Goal: Navigation & Orientation: Find specific page/section

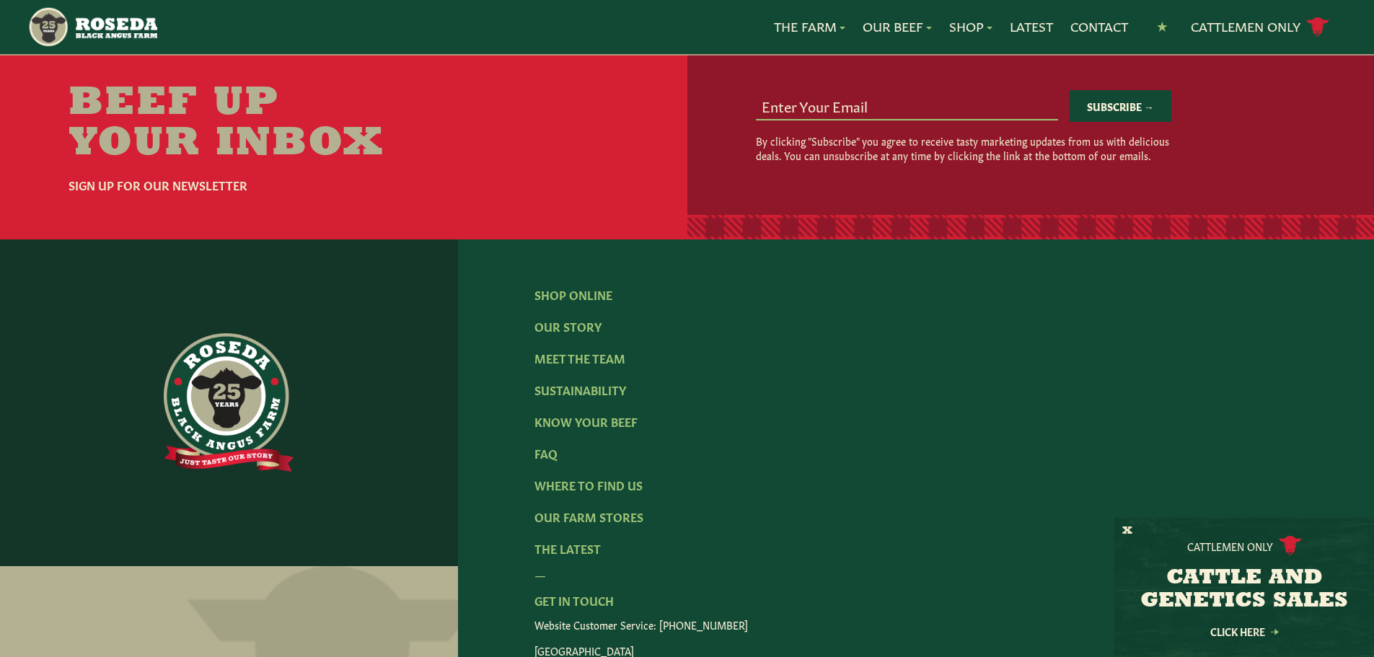
scroll to position [2164, 0]
click at [570, 540] on link "The Latest" at bounding box center [568, 548] width 66 height 16
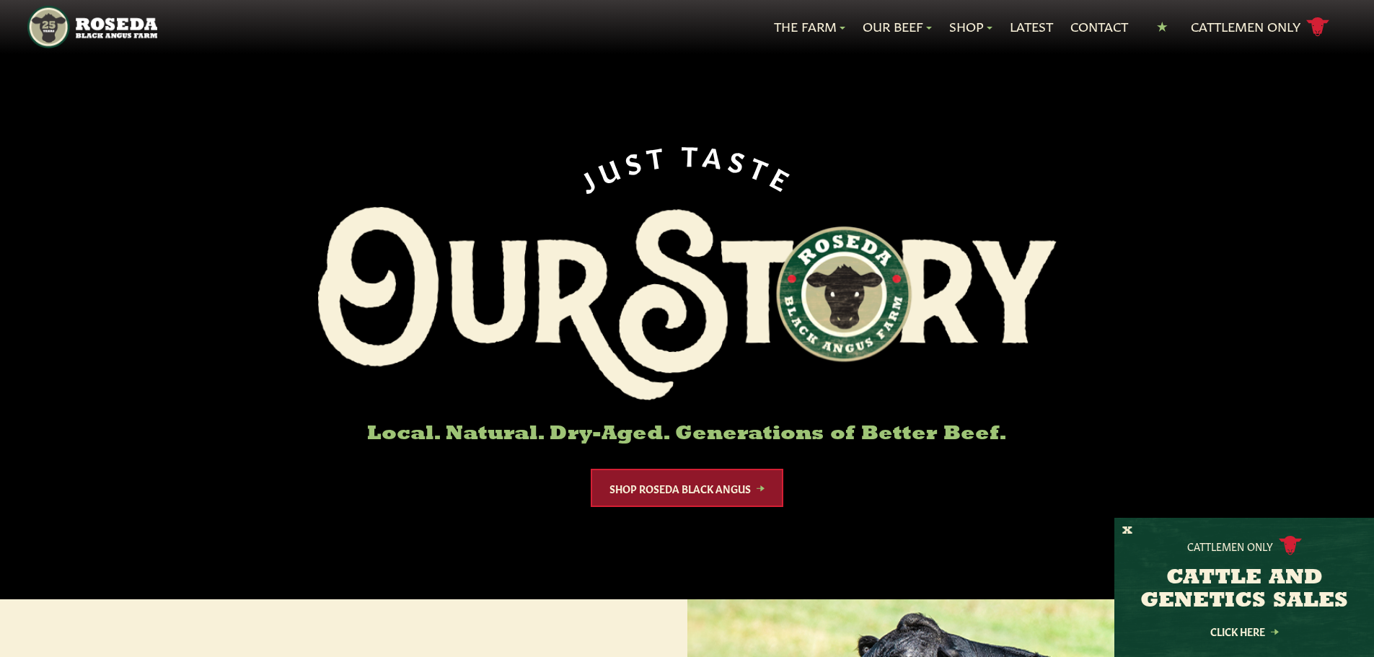
click at [662, 484] on link "Shop Roseda Black Angus" at bounding box center [687, 488] width 193 height 38
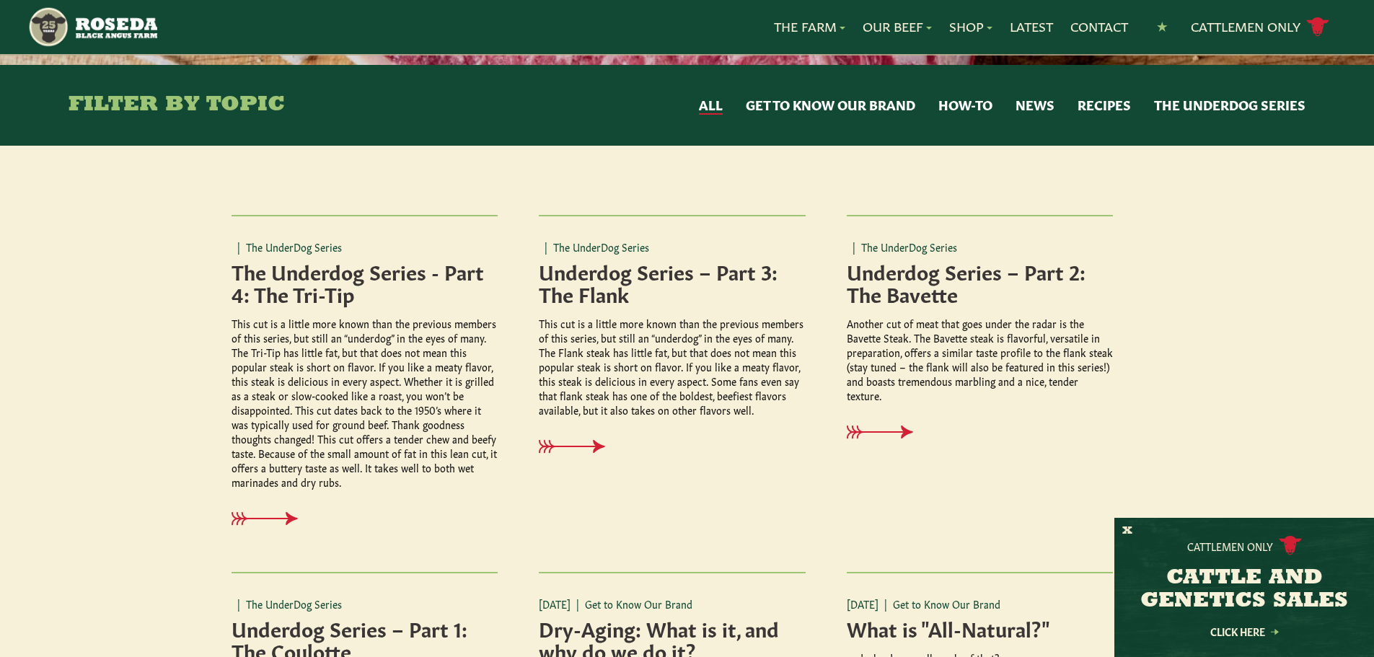
scroll to position [72, 0]
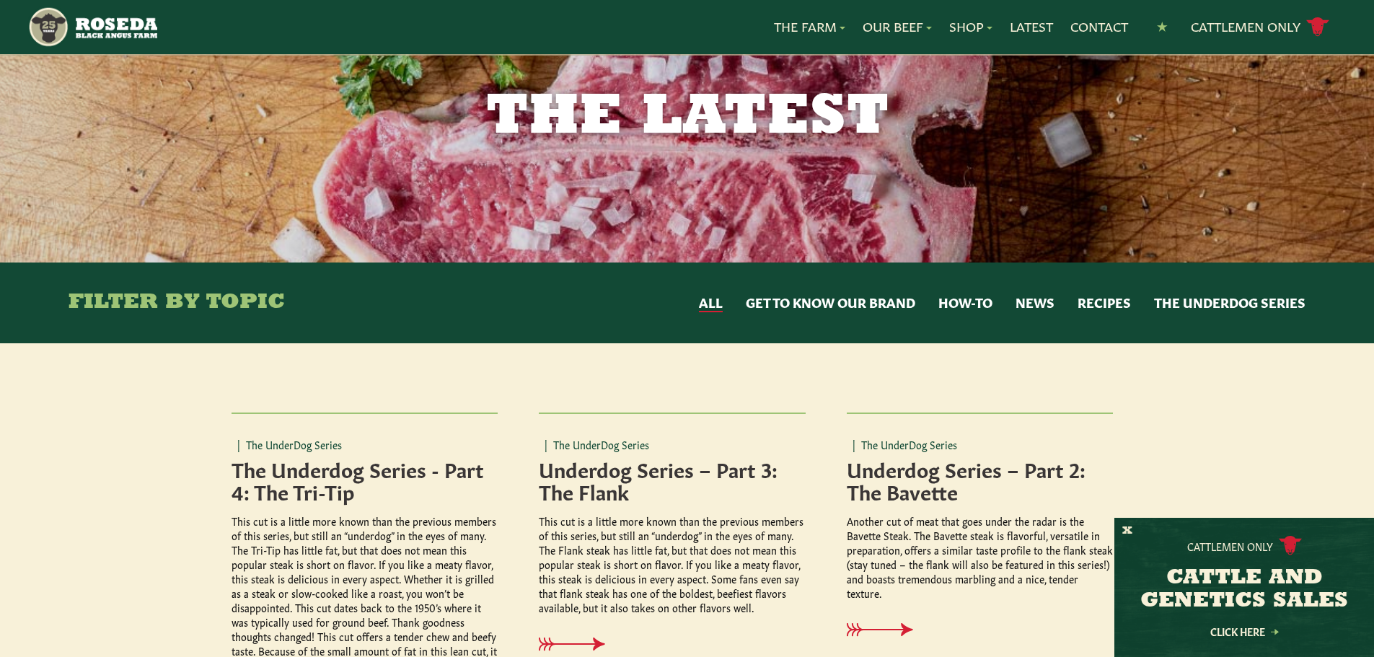
click at [1041, 304] on button "News" at bounding box center [1035, 303] width 39 height 19
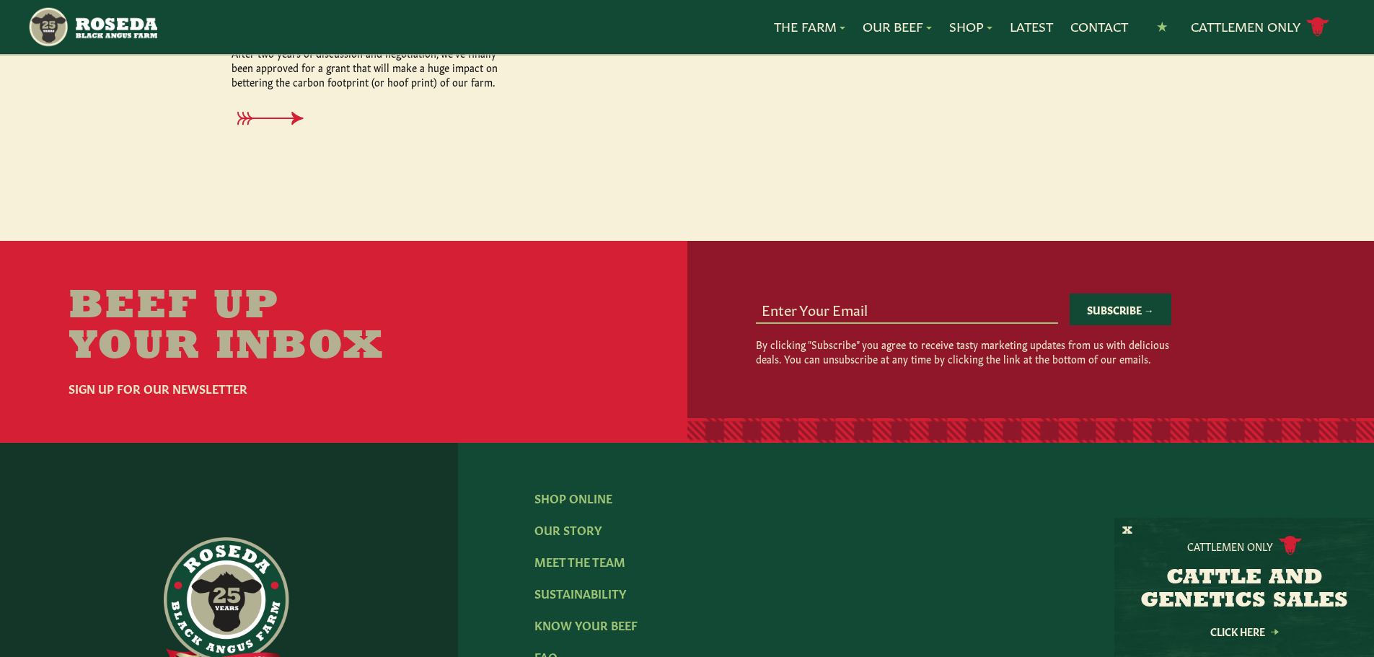
scroll to position [289, 0]
